Goal: Contribute content: Contribute content

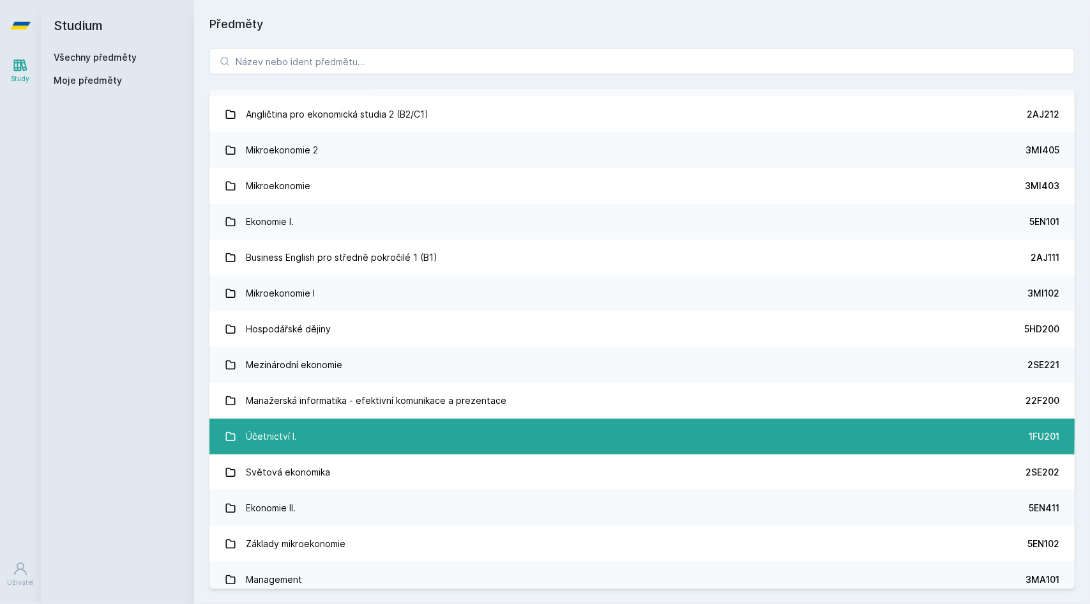
scroll to position [139, 0]
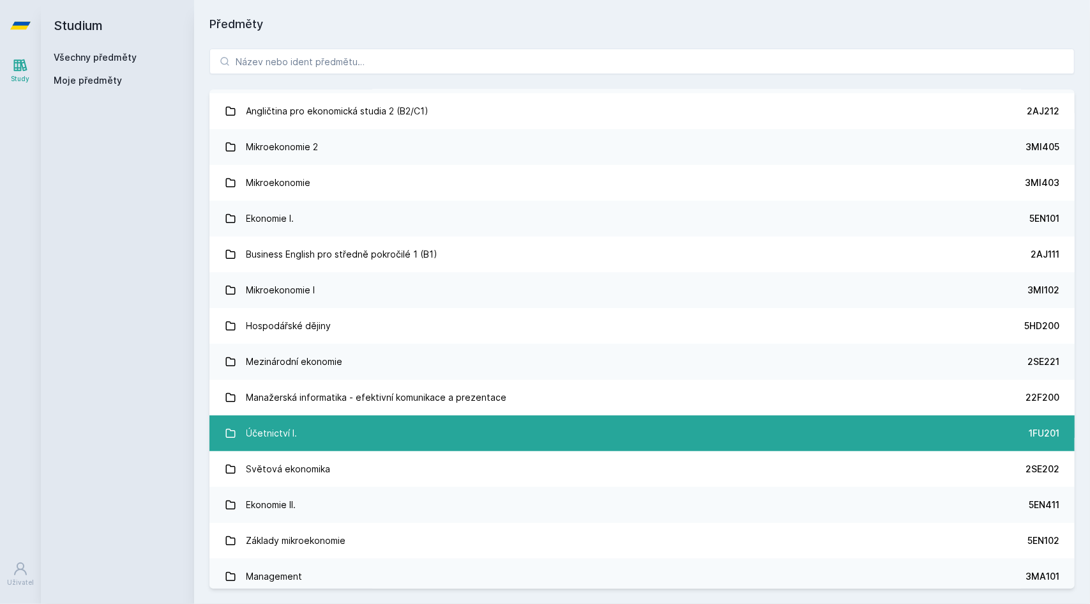
click at [327, 434] on link "Účetnictví I. 1FU201" at bounding box center [641, 433] width 865 height 36
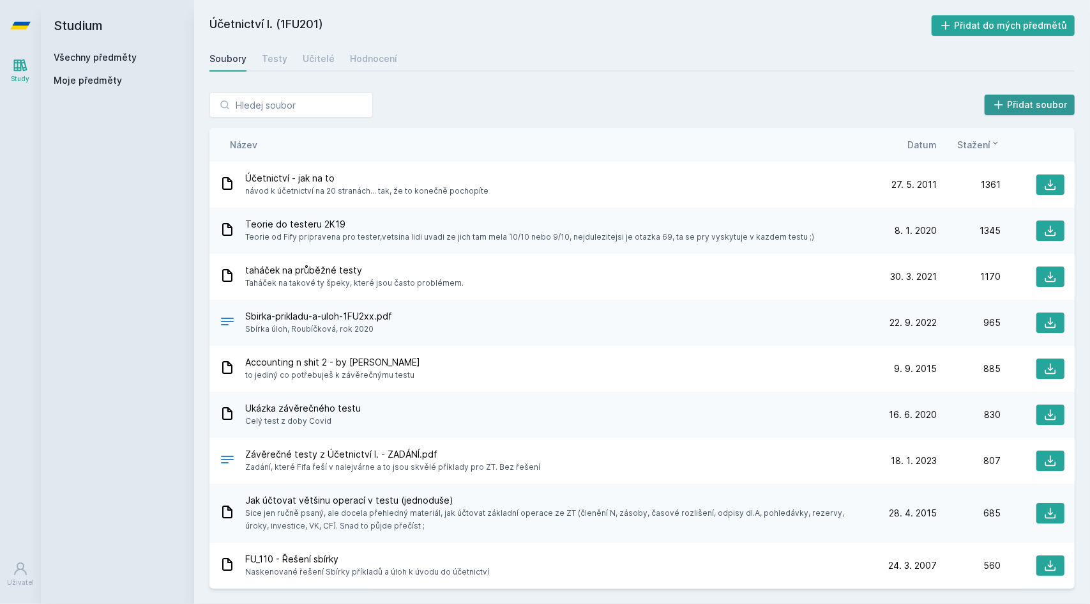
click at [1005, 107] on icon at bounding box center [998, 104] width 13 height 13
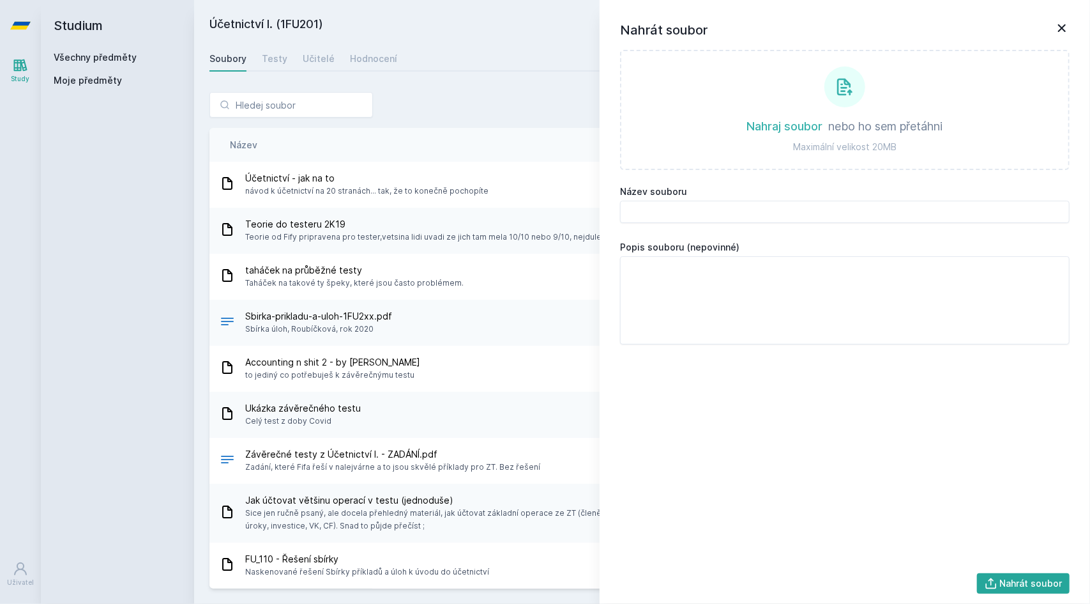
click at [829, 97] on label at bounding box center [845, 110] width 450 height 120
click at [845, 170] on input "file" at bounding box center [845, 170] width 1 height 1
type input "C:\fakepath\1. průběžný test Zeynalová ZS25_26.docx"
type input "1. průběžný test Zeynalová ZS25_26.docx"
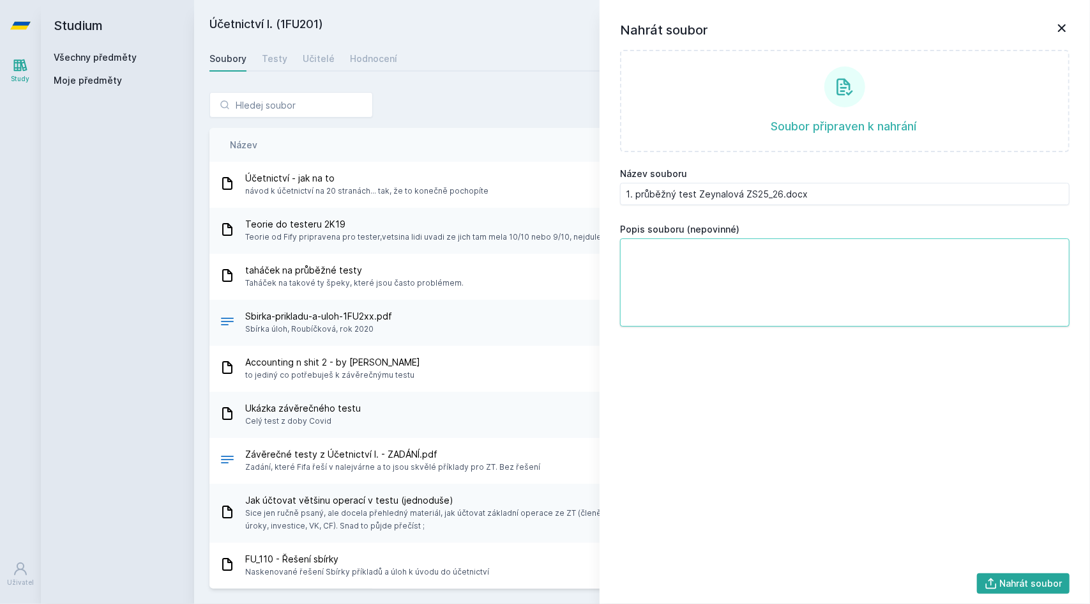
click at [823, 269] on textarea at bounding box center [845, 282] width 450 height 88
type textarea "1"
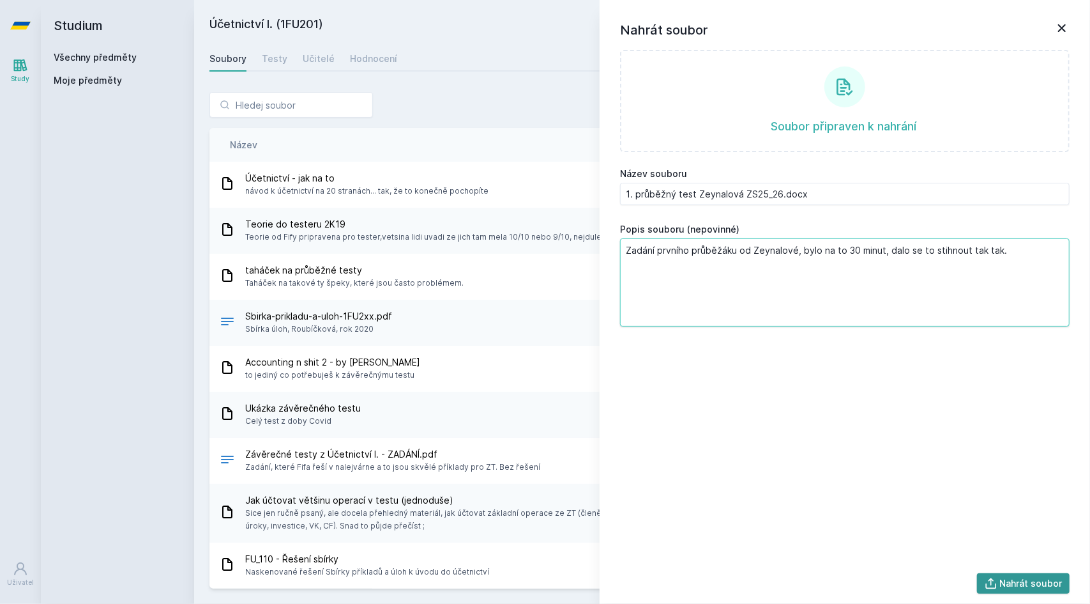
type textarea "Zadání prvního průběžáku od Zeynalové, bylo na to 30 minut, dalo se to stihnout…"
click at [1014, 583] on button "Nahrát soubor" at bounding box center [1023, 583] width 93 height 20
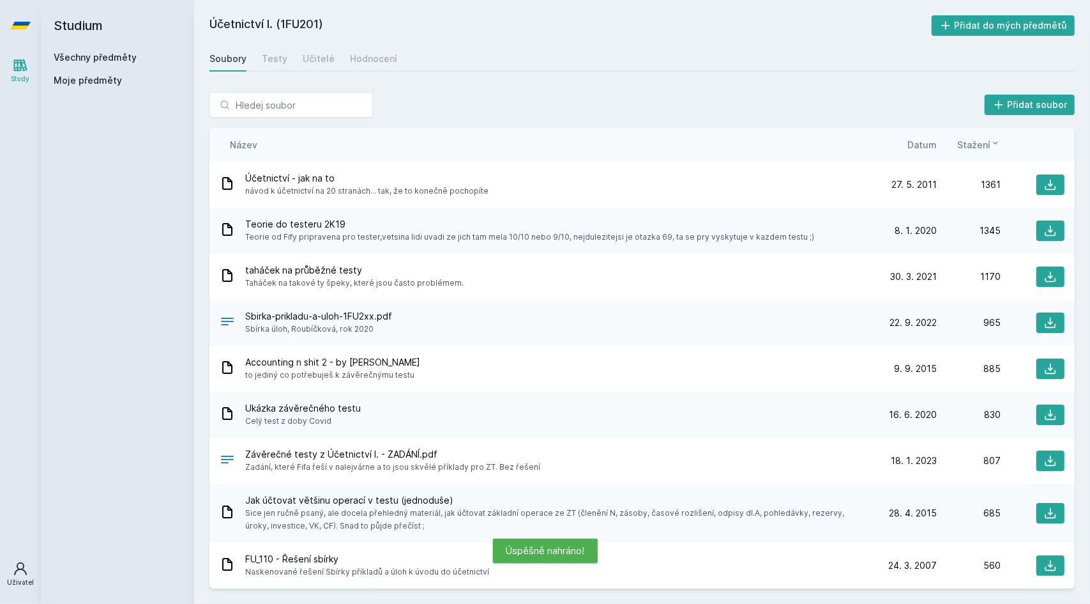
click at [25, 564] on icon at bounding box center [20, 568] width 15 height 15
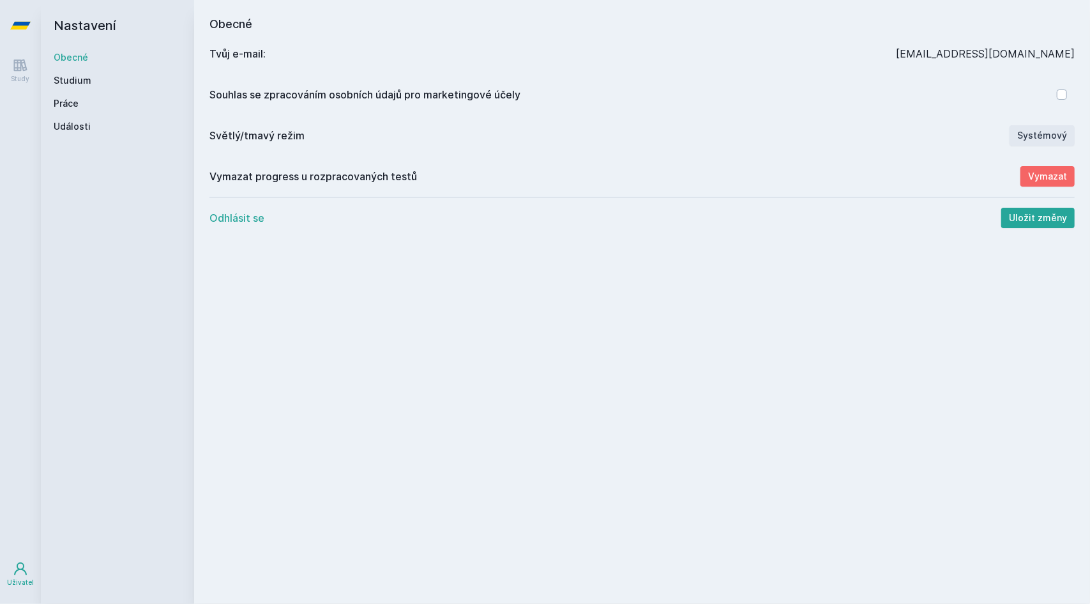
click at [25, 564] on icon at bounding box center [20, 568] width 15 height 15
click at [18, 82] on div "Study" at bounding box center [20, 79] width 19 height 10
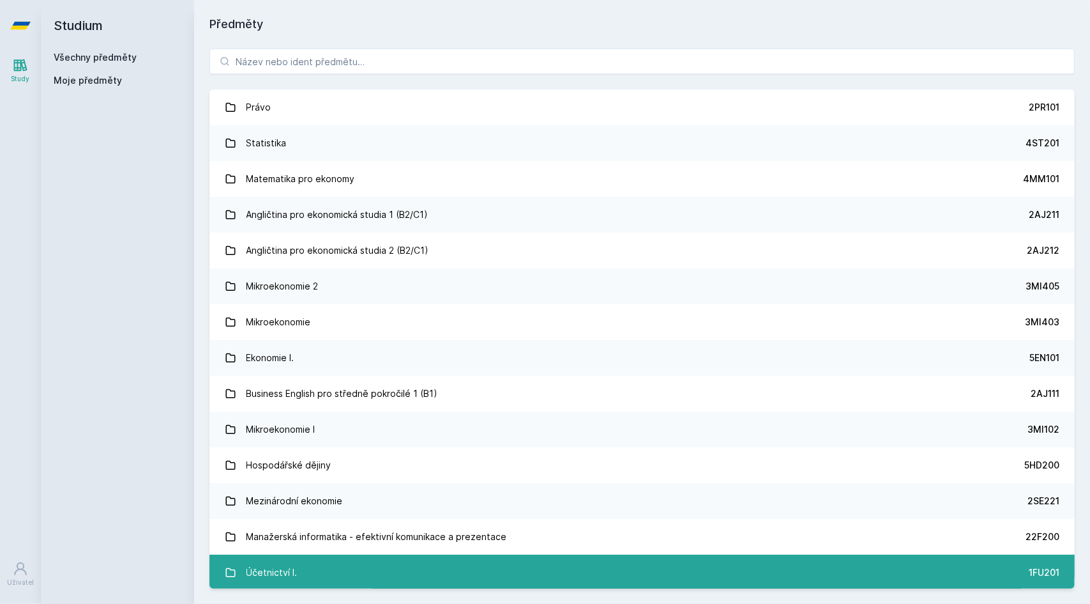
click at [282, 572] on div "Účetnictví I." at bounding box center [272, 572] width 51 height 26
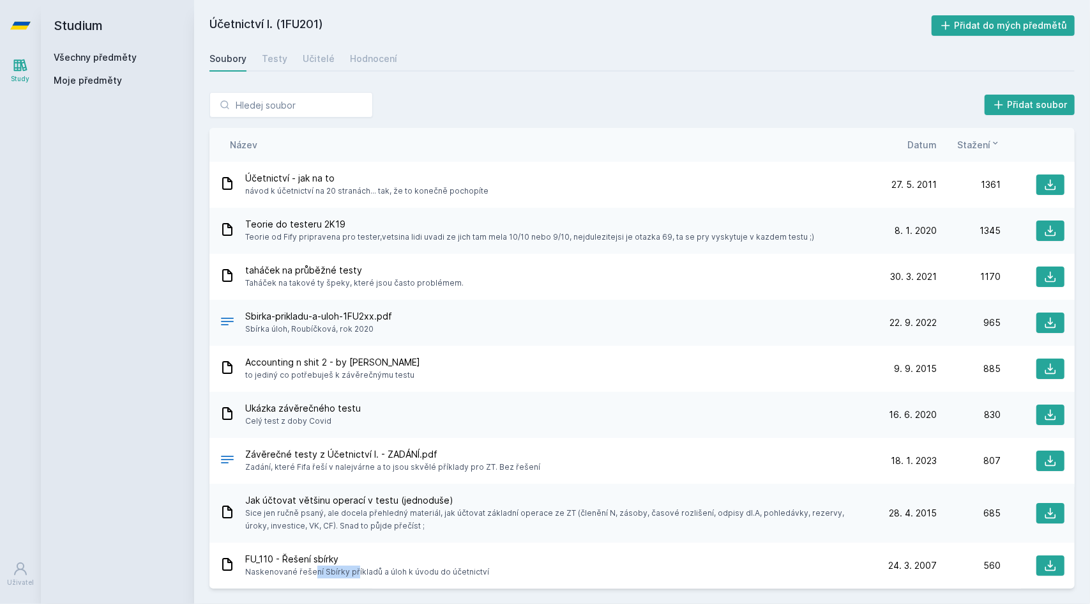
click at [282, 572] on span "Naskenované řešení Sbírky příkladů a úloh k úvodu do účetnictví" at bounding box center [367, 571] width 244 height 13
click at [925, 141] on span "Datum" at bounding box center [921, 144] width 29 height 13
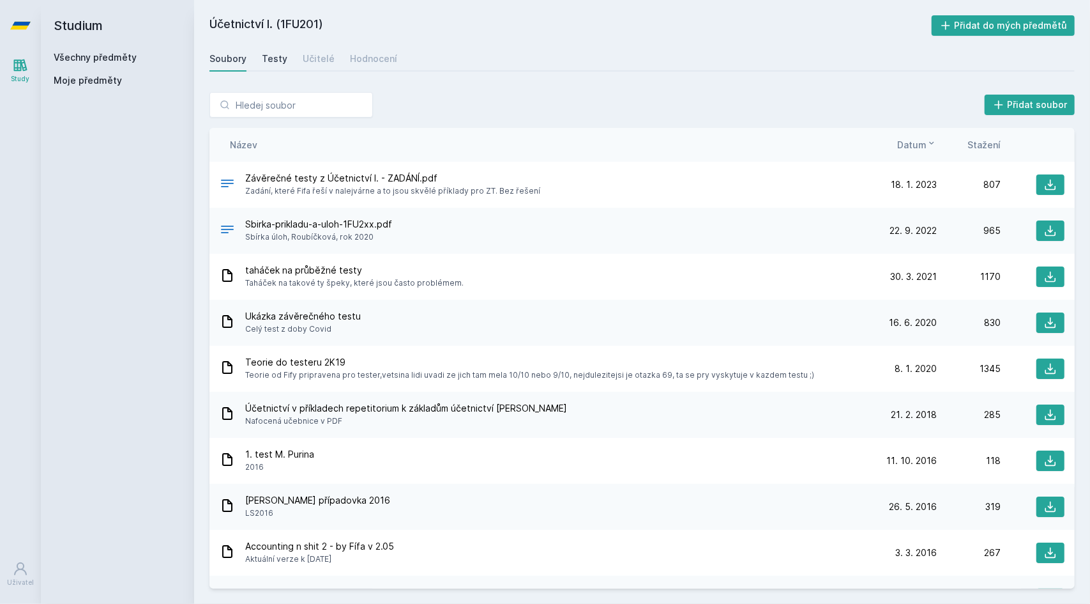
click at [275, 53] on div "Testy" at bounding box center [275, 58] width 26 height 13
